Goal: Task Accomplishment & Management: Use online tool/utility

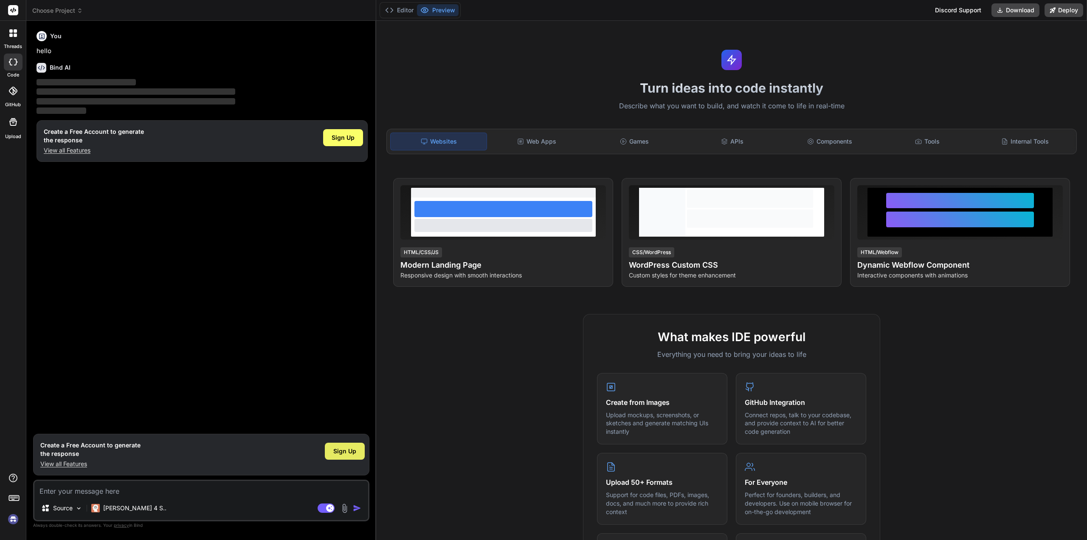
click at [340, 454] on span "Sign Up" at bounding box center [344, 451] width 23 height 8
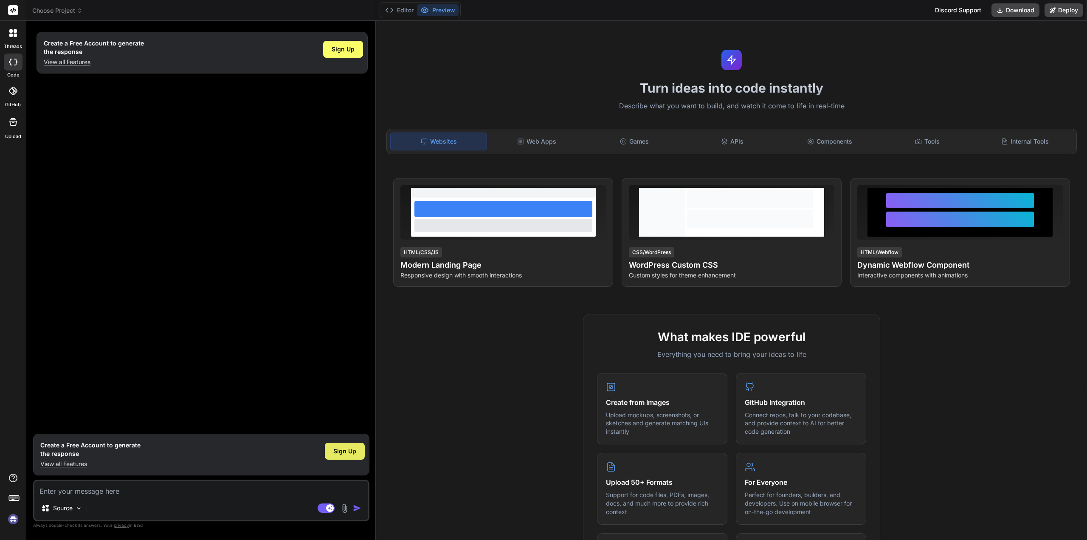
type textarea "x"
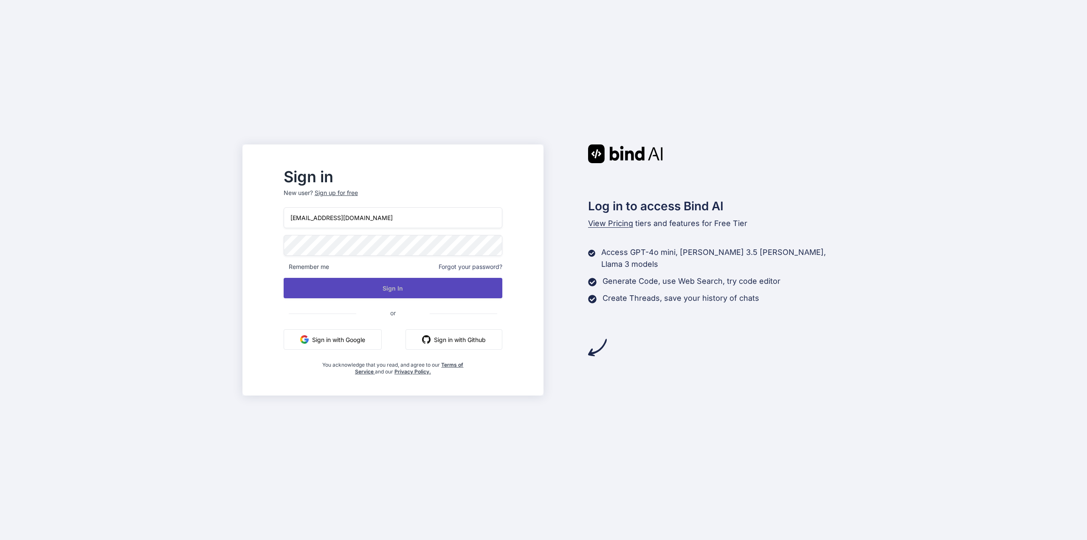
click at [431, 290] on button "Sign In" at bounding box center [393, 288] width 219 height 20
click at [400, 285] on button "Sign In" at bounding box center [393, 288] width 219 height 20
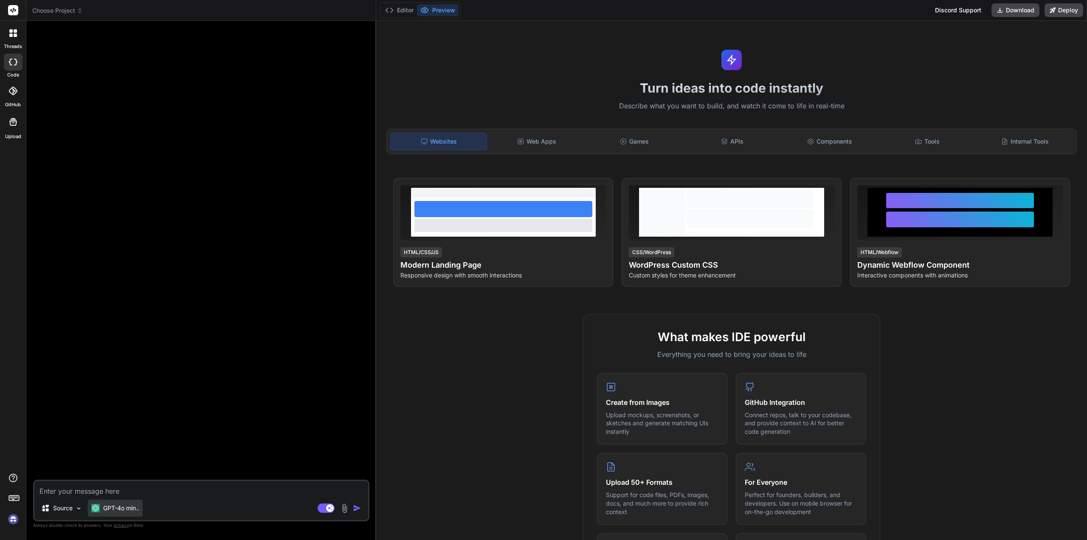
click at [117, 507] on p "GPT-4o min.." at bounding box center [121, 507] width 36 height 8
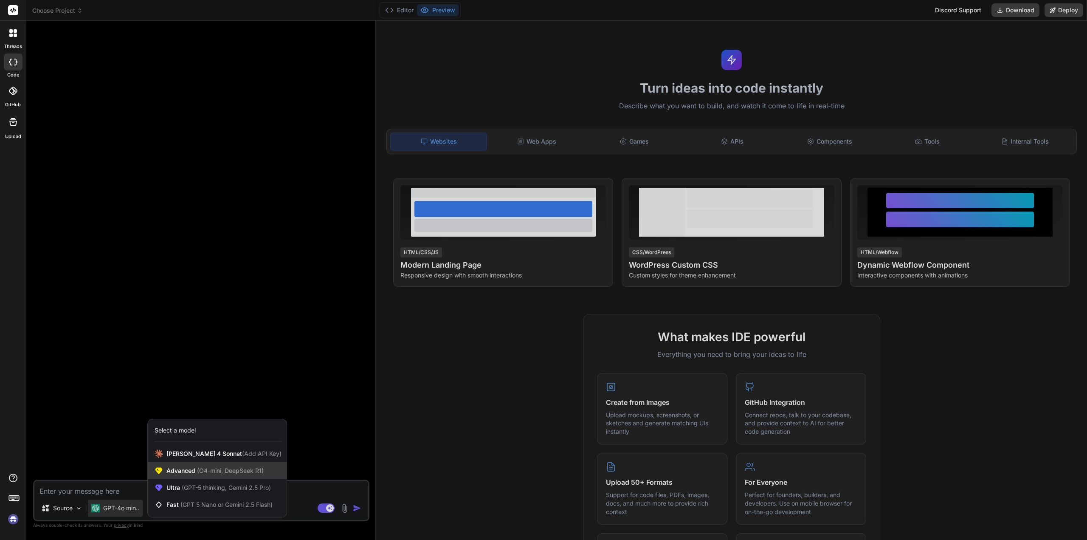
click at [228, 472] on span "(O4-mini, DeepSeek R1)" at bounding box center [229, 470] width 68 height 7
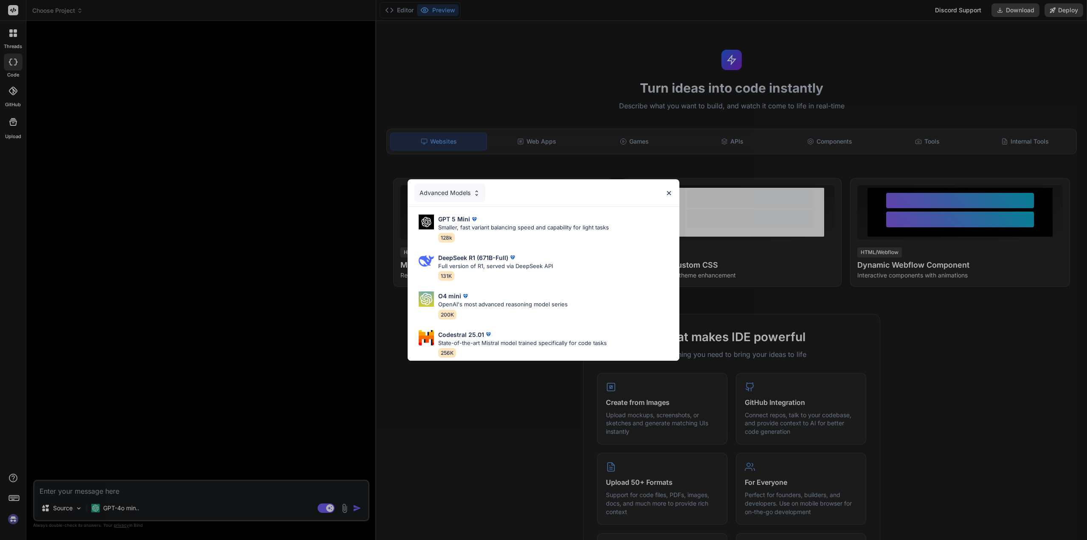
click at [665, 189] on div "Advanced Models" at bounding box center [544, 192] width 272 height 27
click at [121, 508] on div "Advanced Models GPT 5 Mini Smaller, fast variant balancing speed and capability…" at bounding box center [543, 270] width 1087 height 540
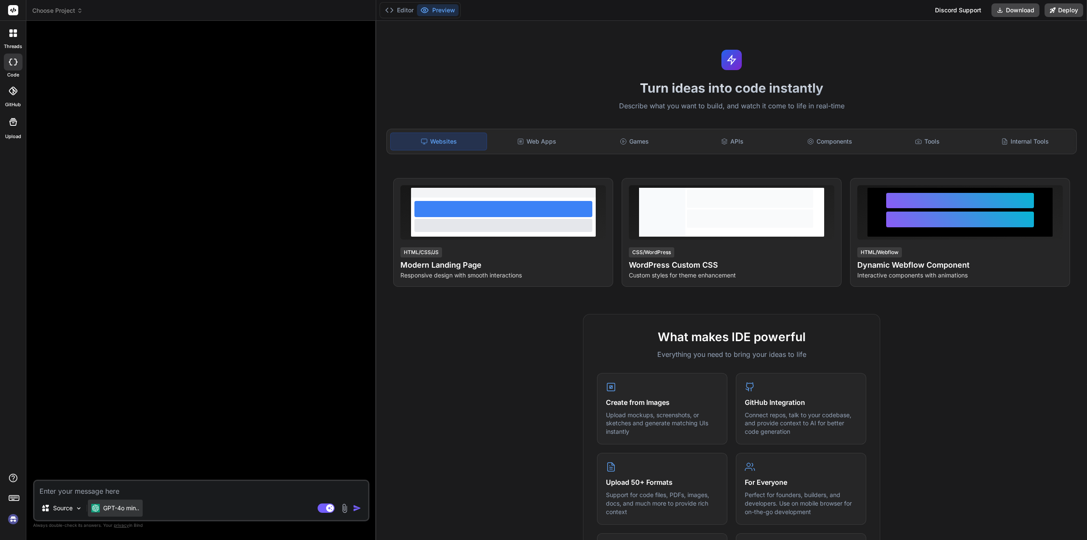
click at [121, 508] on p "GPT-4o min.." at bounding box center [121, 507] width 36 height 8
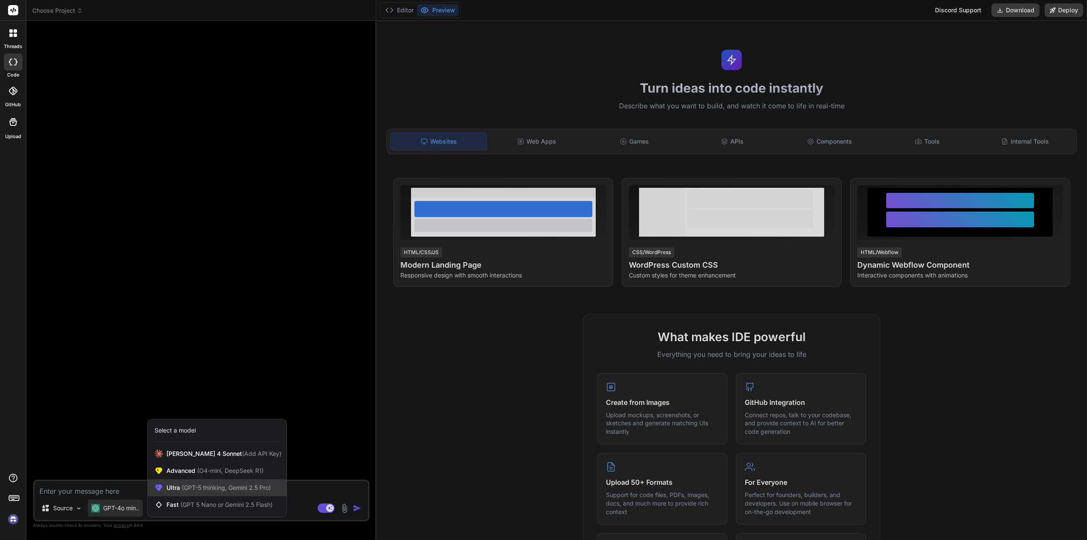
click at [177, 489] on span "Ultra (GPT-5 thinking, Gemini 2.5 Pro)" at bounding box center [218, 487] width 104 height 8
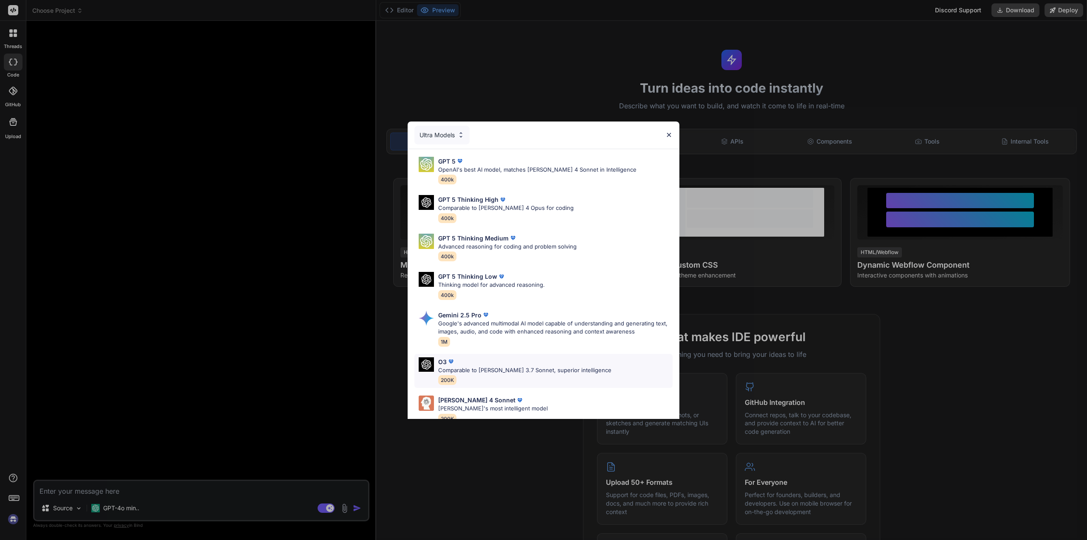
scroll to position [53, 0]
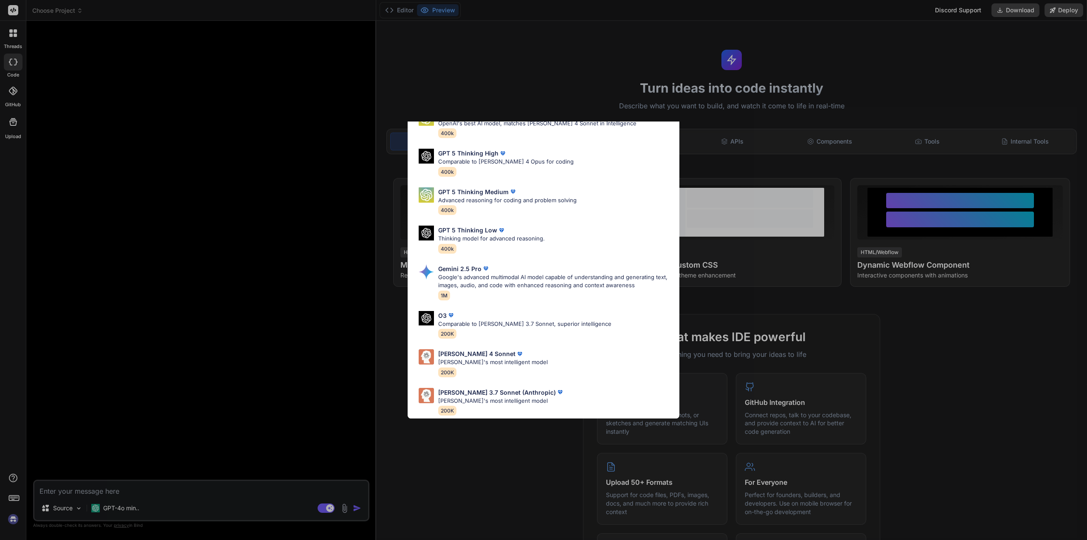
click at [127, 510] on div "Ultra Models GPT 5 OpenAI's best AI model, matches Claude 4 Sonnet in Intellige…" at bounding box center [543, 270] width 1087 height 540
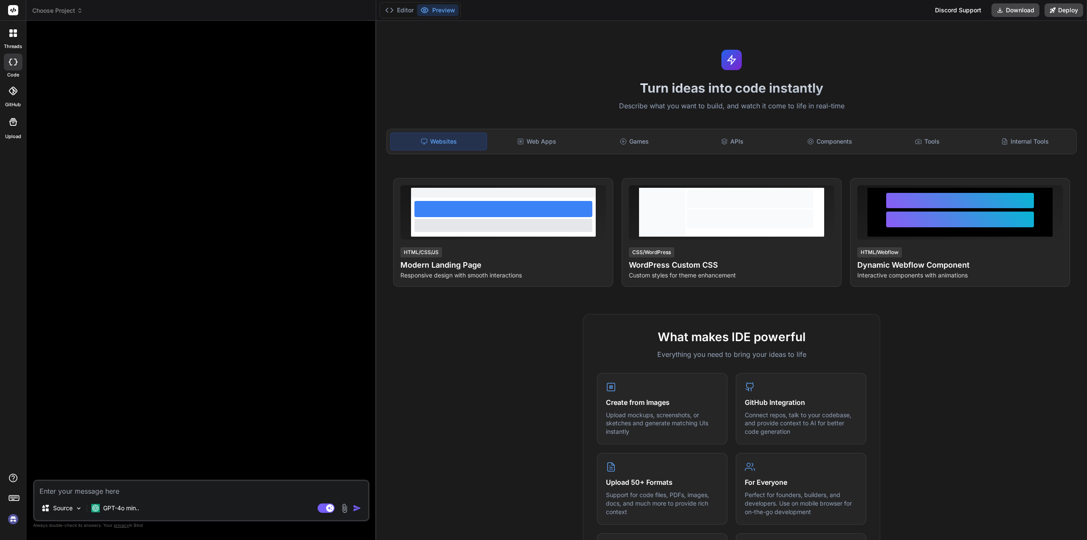
click at [127, 510] on p "GPT-4o min.." at bounding box center [121, 507] width 36 height 8
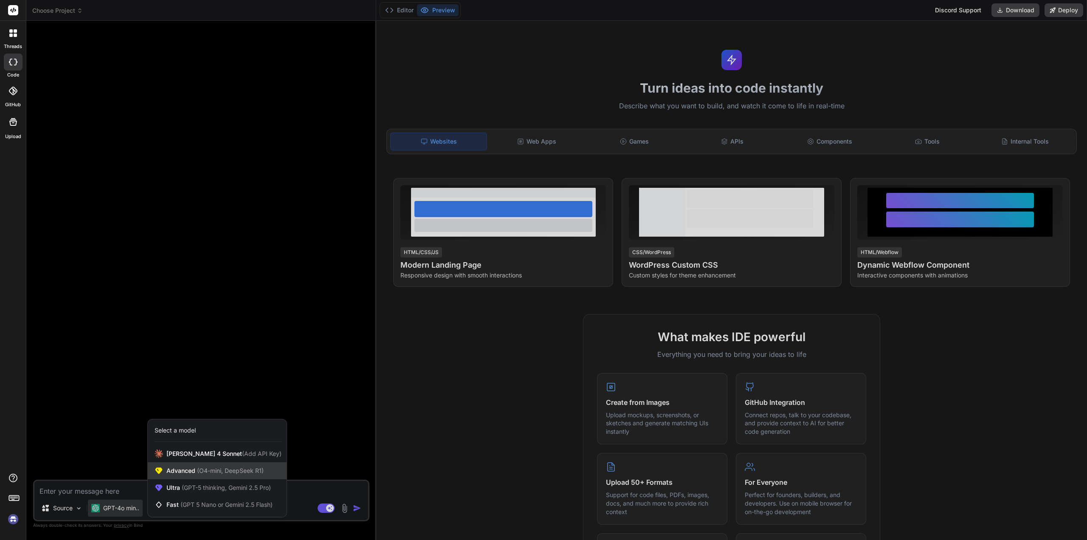
click at [223, 470] on span "(O4-mini, DeepSeek R1)" at bounding box center [229, 470] width 68 height 7
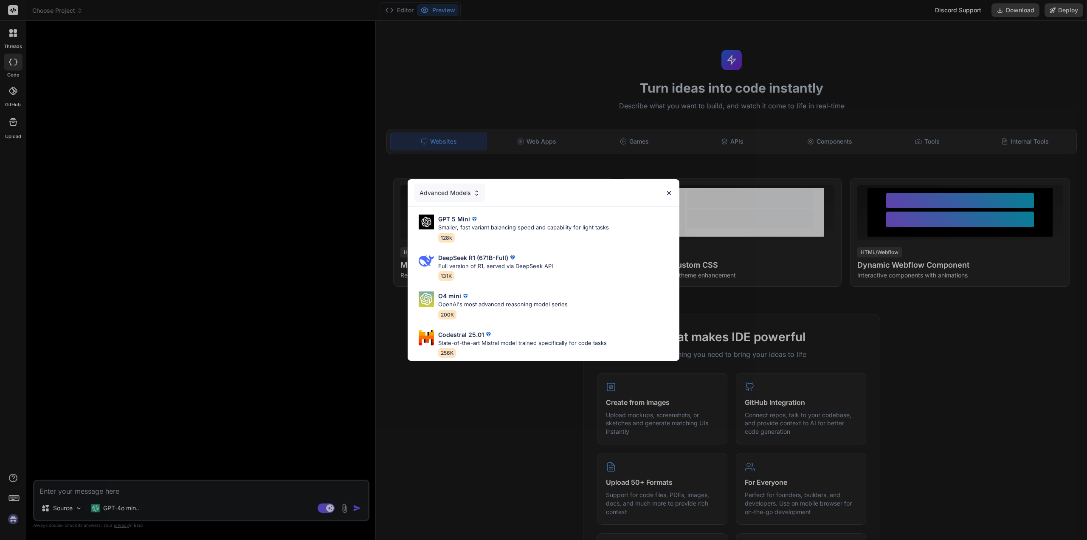
click at [191, 436] on div "Advanced Models GPT 5 Mini Smaller, fast variant balancing speed and capability…" at bounding box center [543, 270] width 1087 height 540
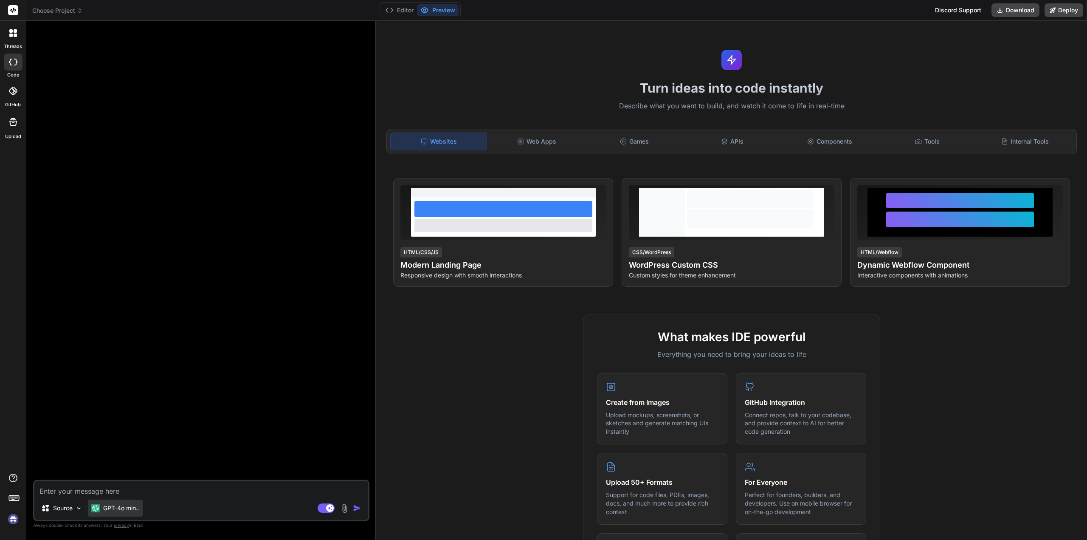
click at [129, 503] on div "GPT-4o min.." at bounding box center [115, 507] width 55 height 17
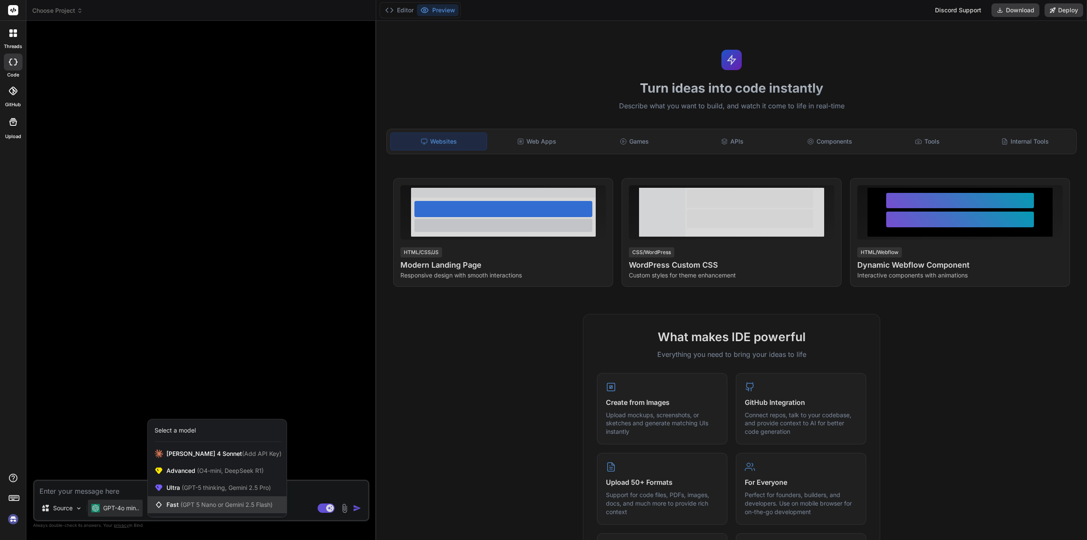
click at [200, 512] on div "Fast (GPT 5 Nano or Gemini 2.5 Flash)" at bounding box center [217, 504] width 139 height 17
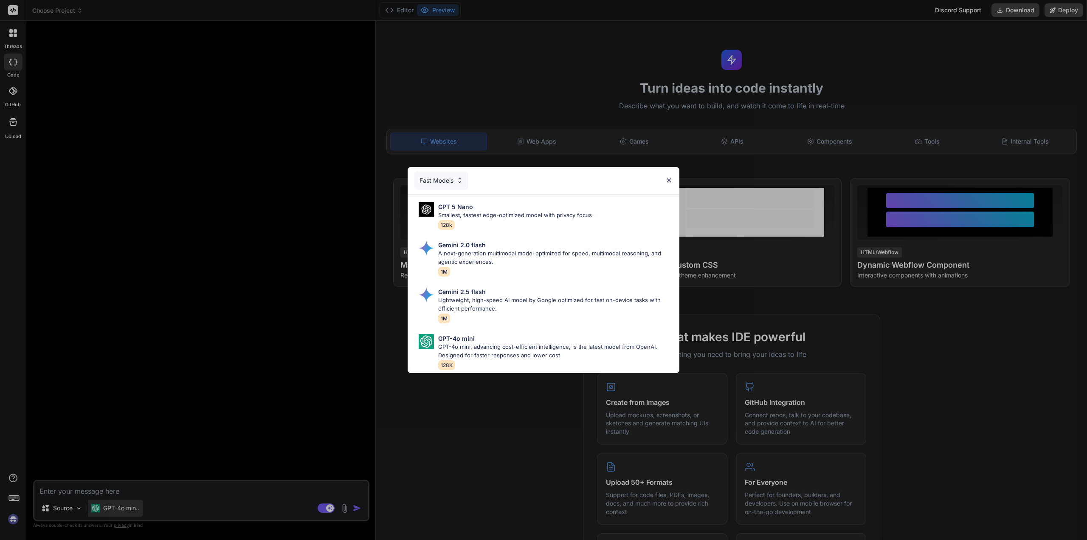
click at [112, 514] on div "Fast Models GPT 5 Nano Smallest, fastest edge-optimized model with privacy focu…" at bounding box center [543, 270] width 1087 height 540
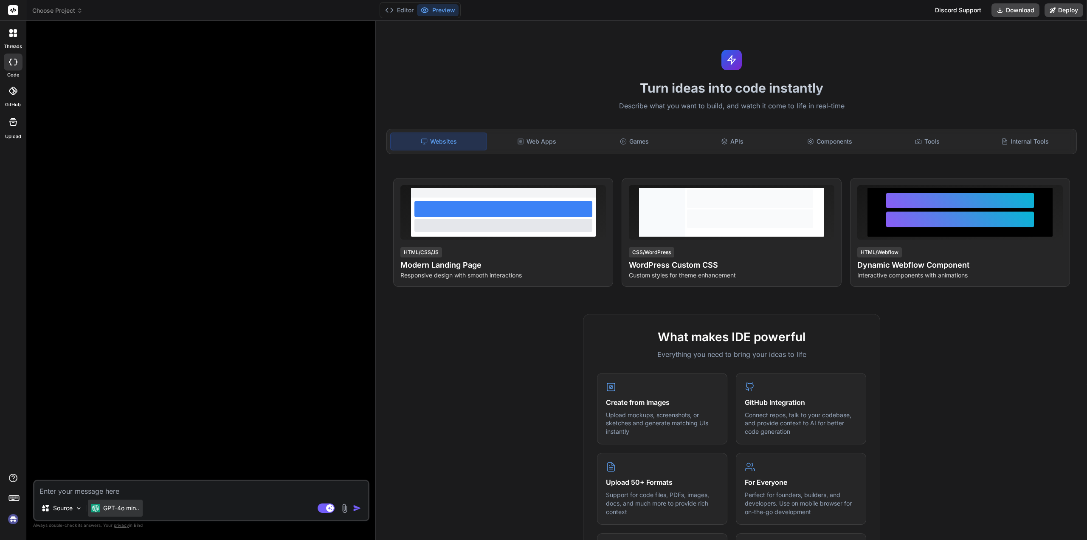
click at [113, 515] on div "GPT-4o min.." at bounding box center [115, 507] width 55 height 17
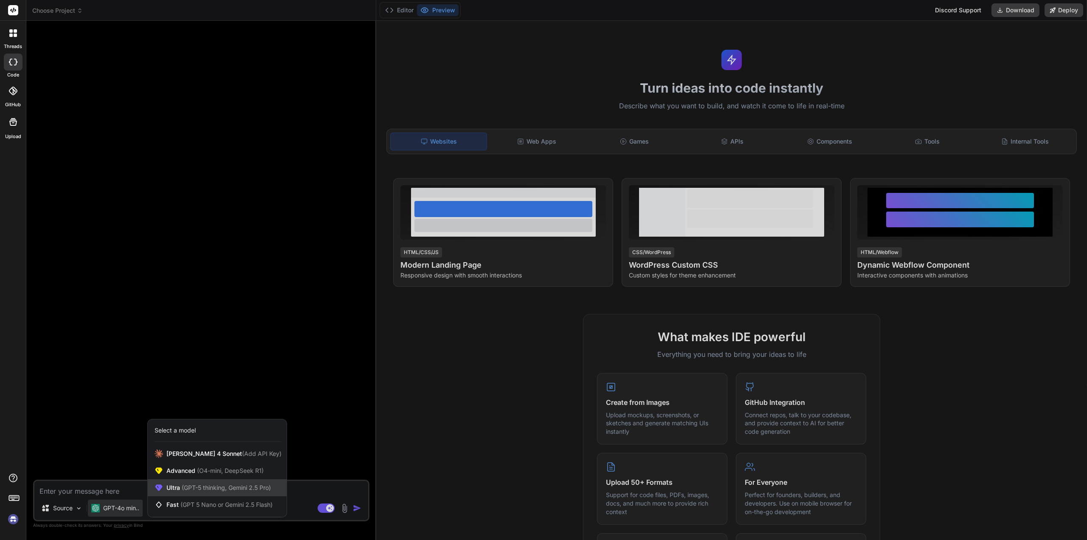
click at [206, 493] on div "Ultra (GPT-5 thinking, Gemini 2.5 Pro)" at bounding box center [217, 487] width 139 height 17
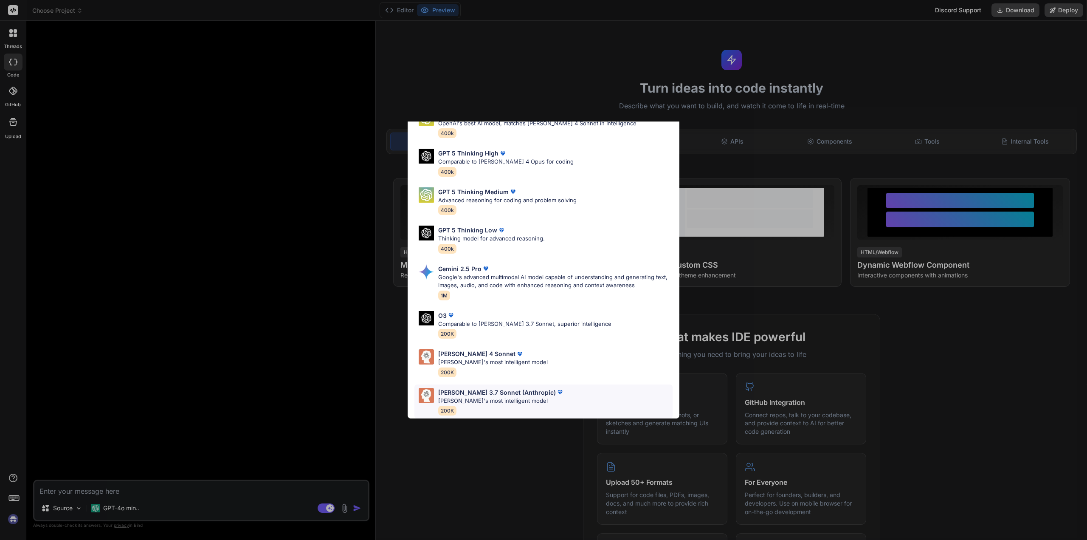
click at [510, 399] on div "Claude 3.7 Sonnet (Anthropic) Claude's most intelligent model 200K" at bounding box center [501, 402] width 126 height 28
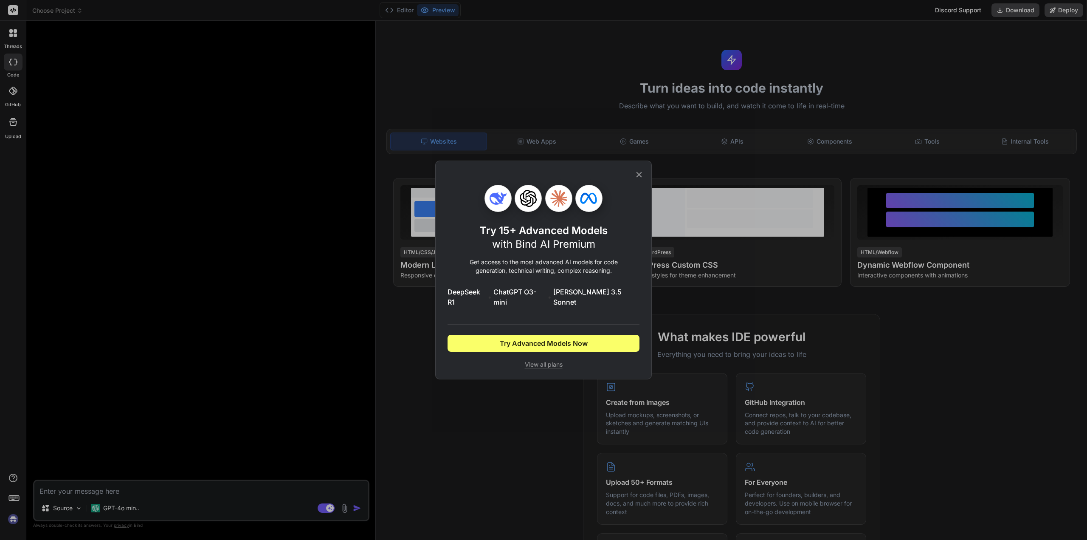
click at [638, 177] on icon at bounding box center [639, 175] width 6 height 6
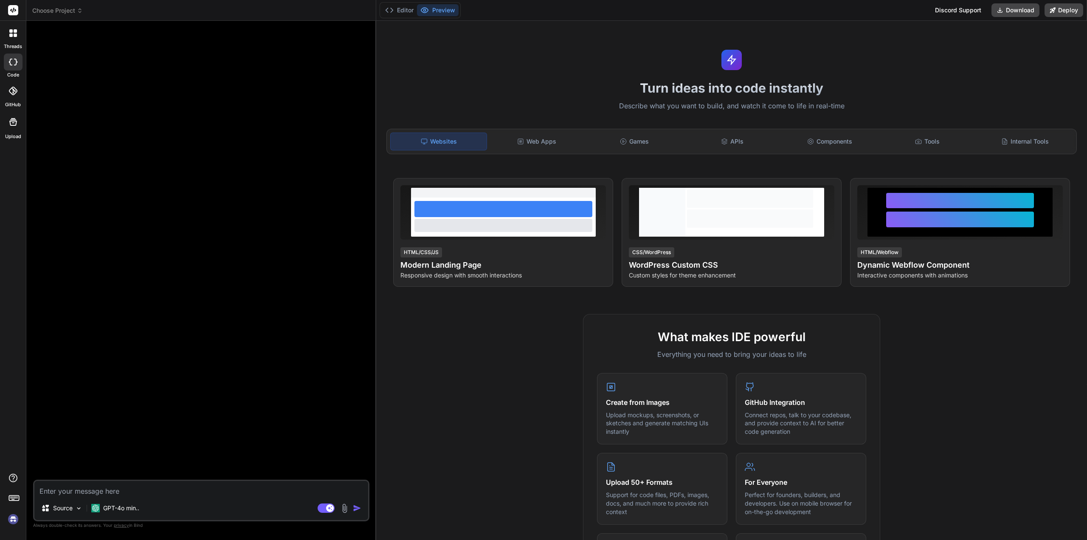
click at [12, 522] on img at bounding box center [13, 519] width 14 height 14
type textarea "x"
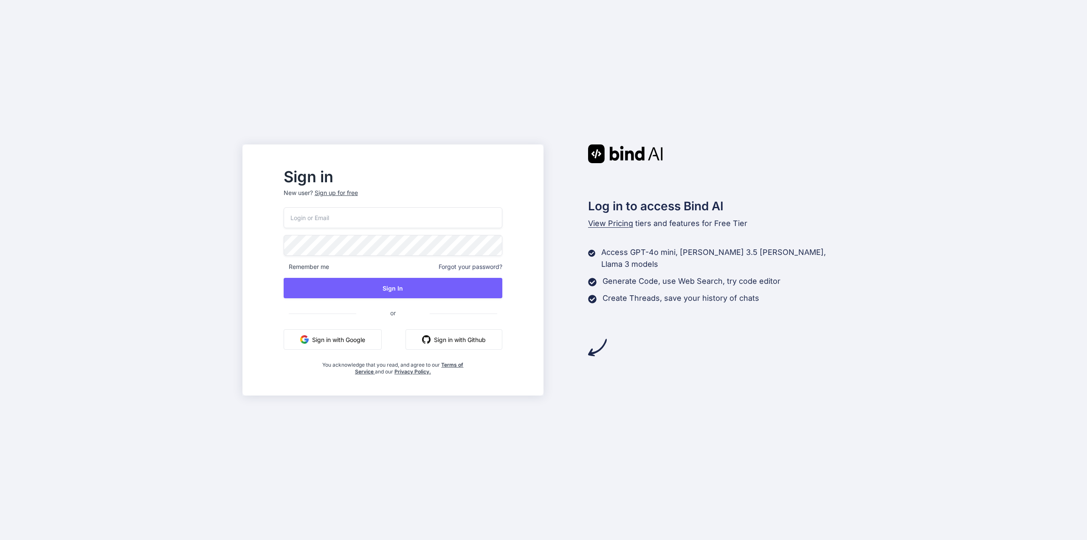
type input "[EMAIL_ADDRESS][DOMAIN_NAME]"
click at [415, 286] on button "Sign In" at bounding box center [393, 288] width 219 height 20
click at [415, 287] on button "Sign In" at bounding box center [393, 288] width 219 height 20
